Goal: Check status

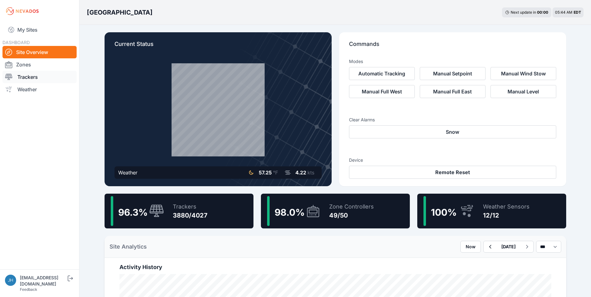
click at [34, 76] on link "Trackers" at bounding box center [39, 77] width 74 height 12
click at [30, 76] on link "Trackers" at bounding box center [39, 77] width 74 height 12
click at [28, 75] on link "Trackers" at bounding box center [39, 77] width 74 height 12
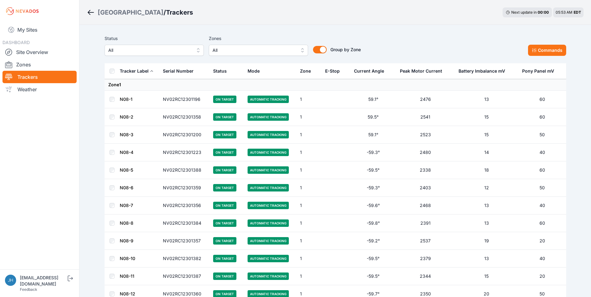
click at [128, 99] on link "N08-1" at bounding box center [126, 98] width 13 height 5
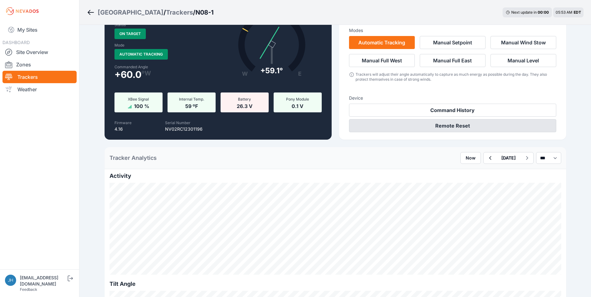
scroll to position [62, 0]
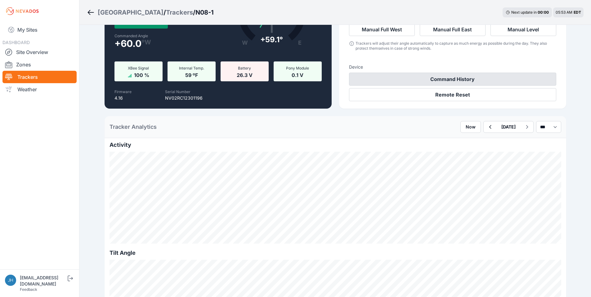
click at [463, 78] on button "Command History" at bounding box center [452, 79] width 207 height 13
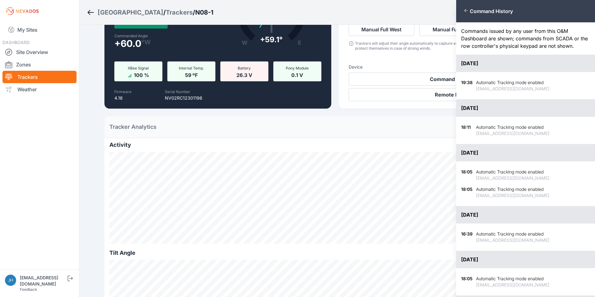
click at [381, 15] on div "Close panel Command History Commands issued by any user from this O&M Dashboard…" at bounding box center [297, 148] width 595 height 297
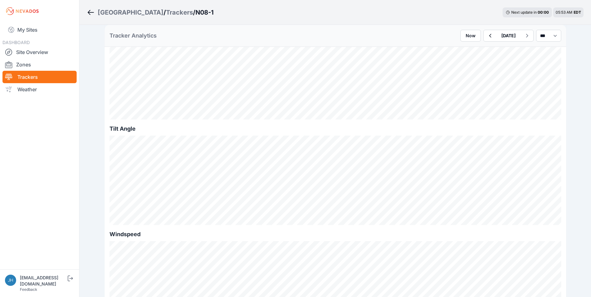
scroll to position [93, 0]
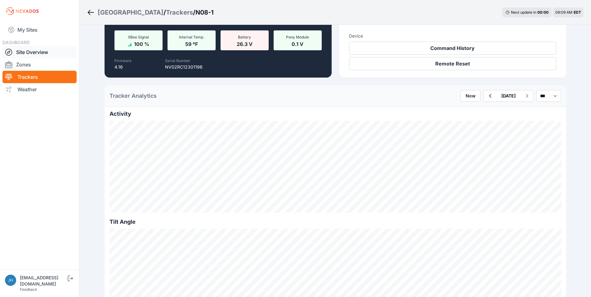
click at [38, 51] on link "Site Overview" at bounding box center [39, 52] width 74 height 12
